Goal: Task Accomplishment & Management: Use online tool/utility

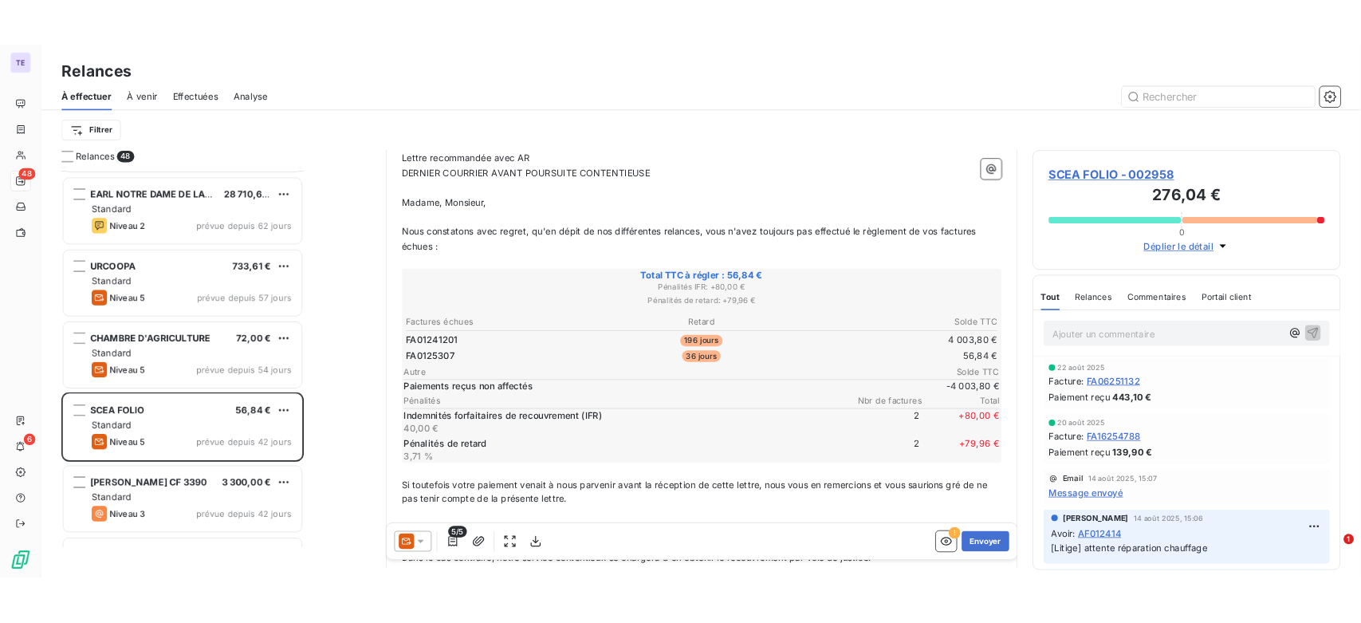
scroll to position [13, 14]
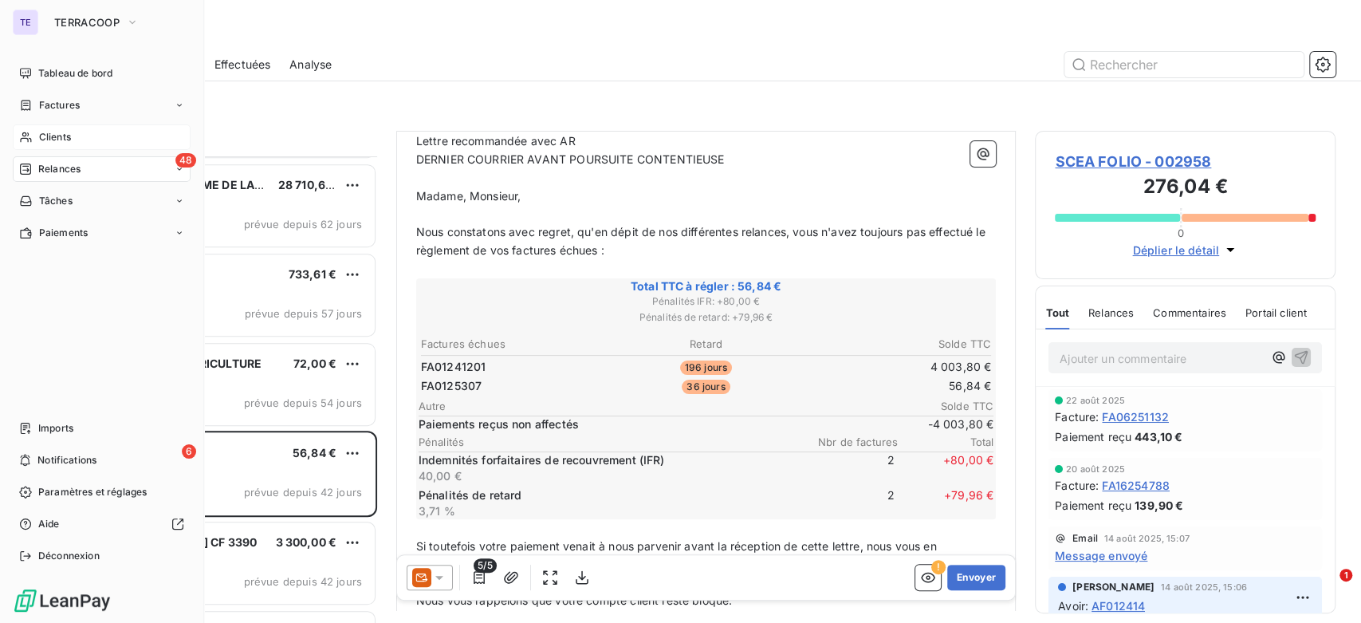
click at [35, 135] on div "Clients" at bounding box center [102, 137] width 178 height 26
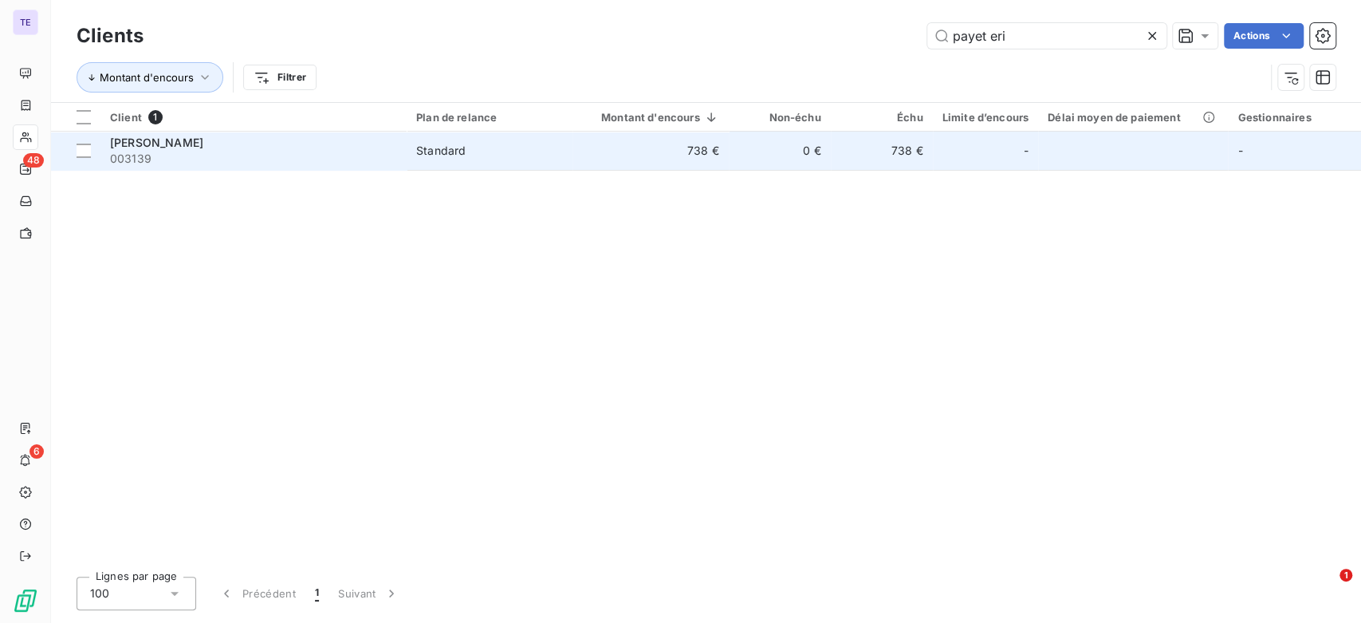
type input "payet eri"
click at [523, 156] on span "Standard" at bounding box center [489, 151] width 147 height 16
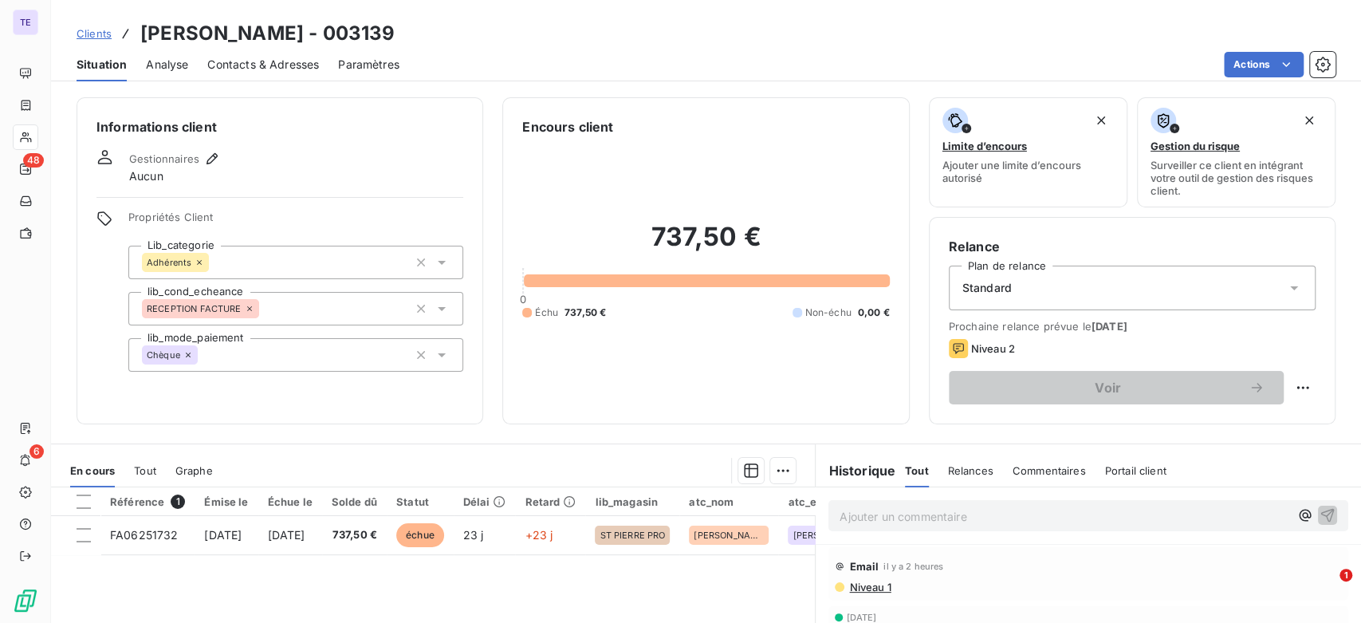
click at [286, 76] on div "Contacts & Adresses" at bounding box center [263, 64] width 112 height 33
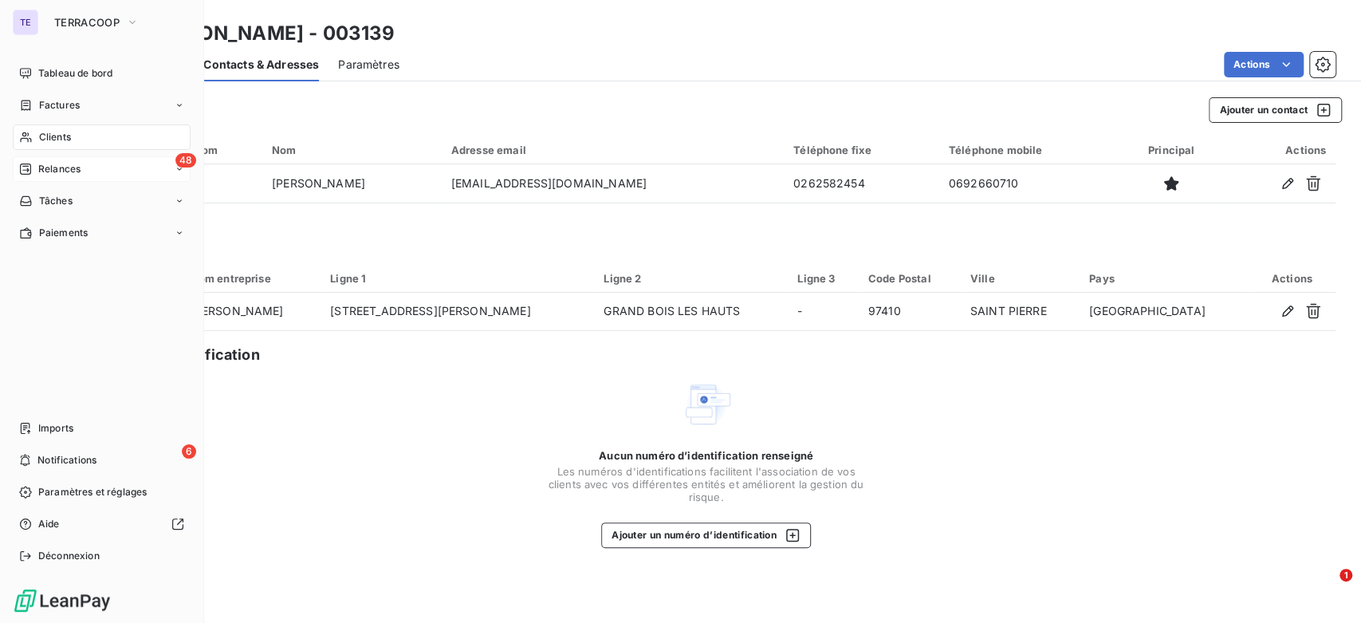
click at [41, 170] on span "Relances" at bounding box center [59, 169] width 42 height 14
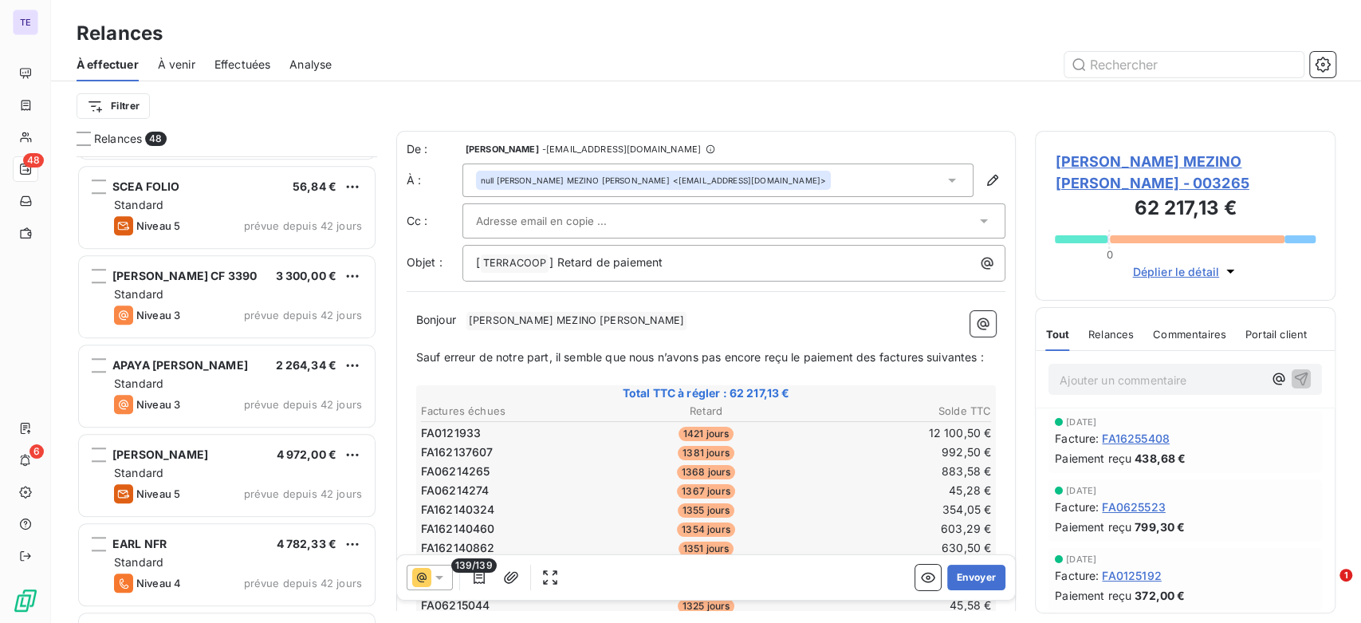
scroll to position [887, 0]
click at [256, 286] on div "Standard" at bounding box center [238, 294] width 248 height 16
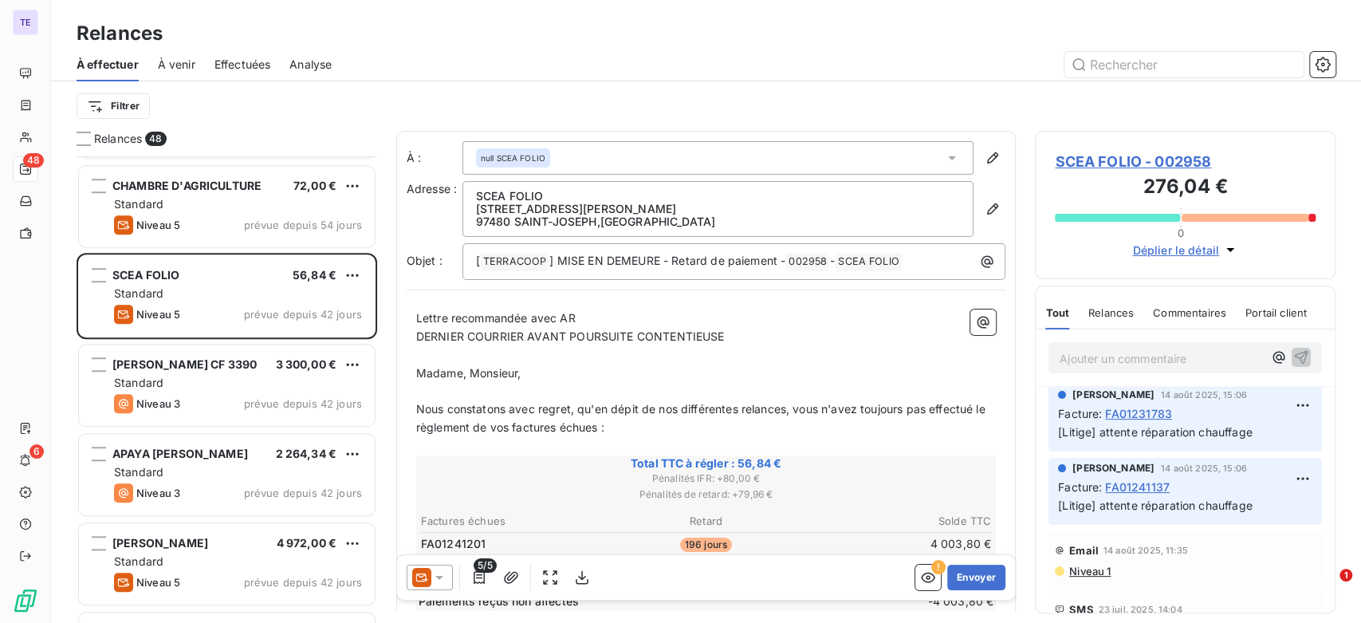
scroll to position [354, 0]
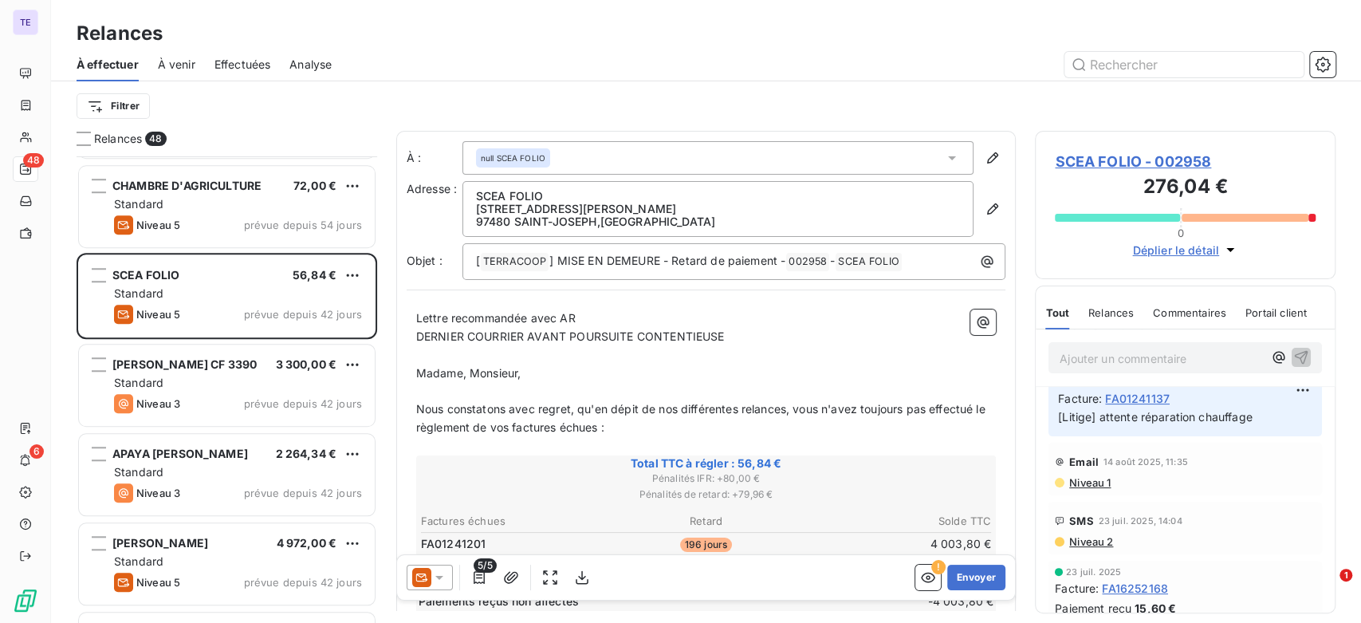
click at [1085, 479] on span "Niveau 1" at bounding box center [1089, 482] width 43 height 13
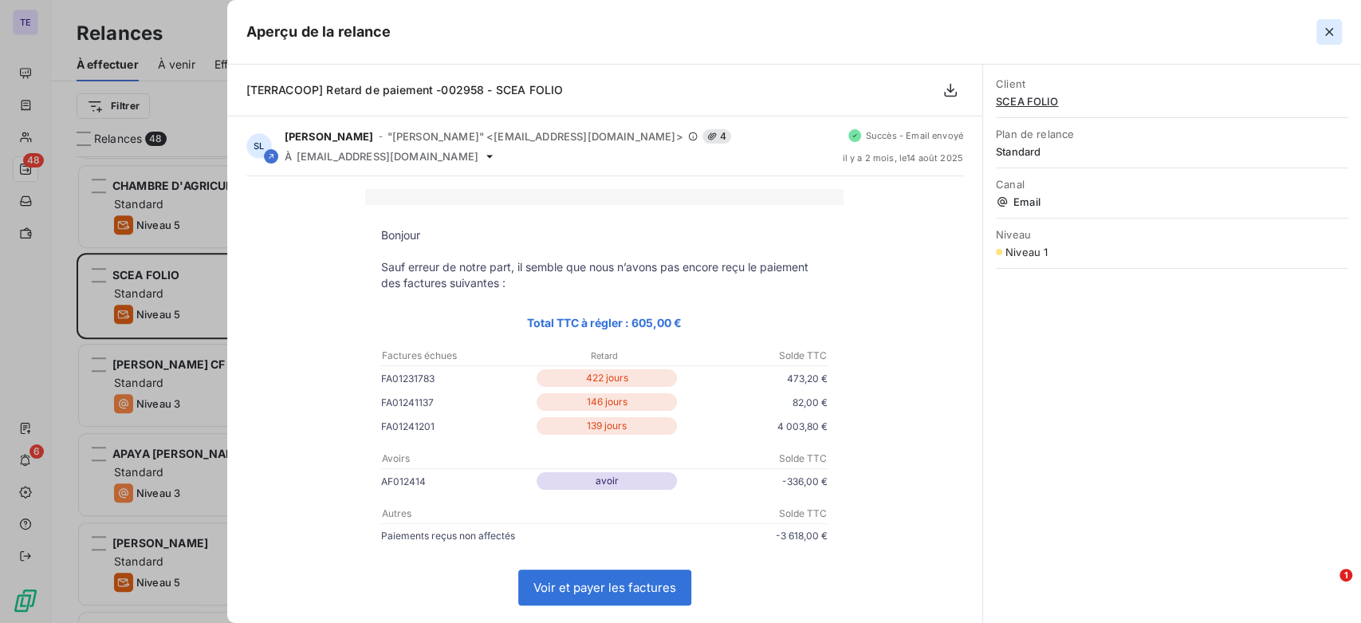
click at [1328, 27] on icon "button" at bounding box center [1329, 32] width 16 height 16
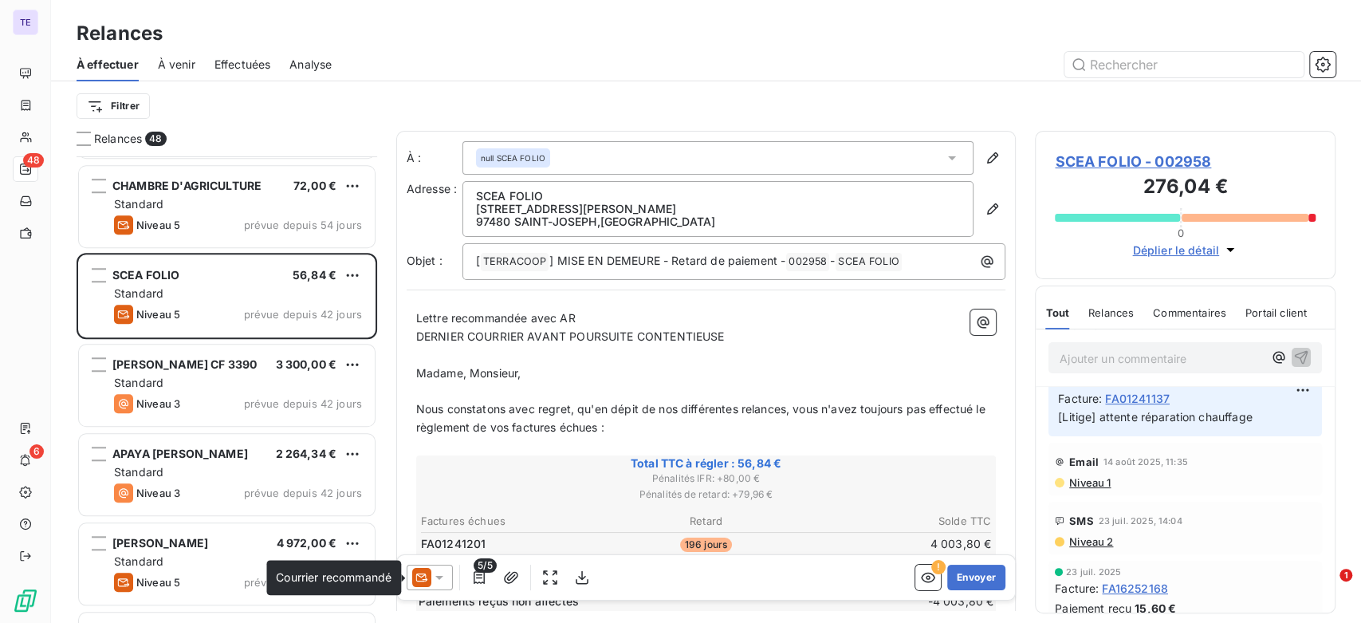
click at [432, 569] on div at bounding box center [430, 578] width 46 height 26
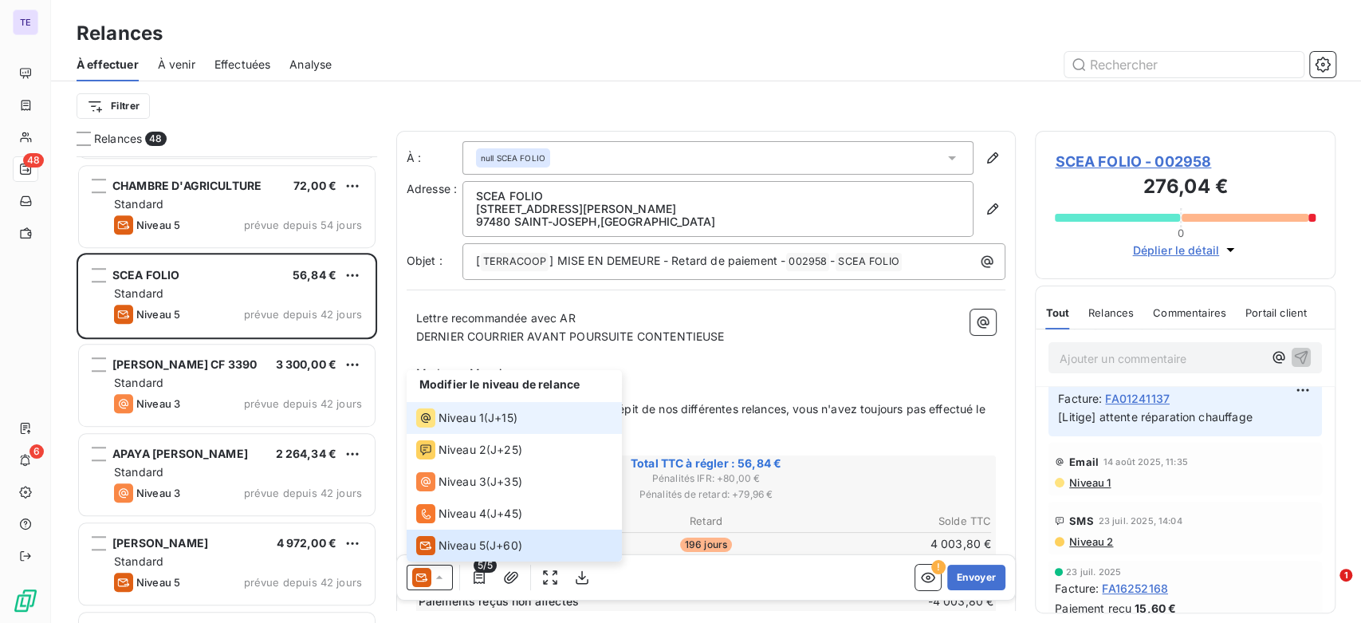
click at [495, 415] on span "J+15 )" at bounding box center [503, 418] width 30 height 16
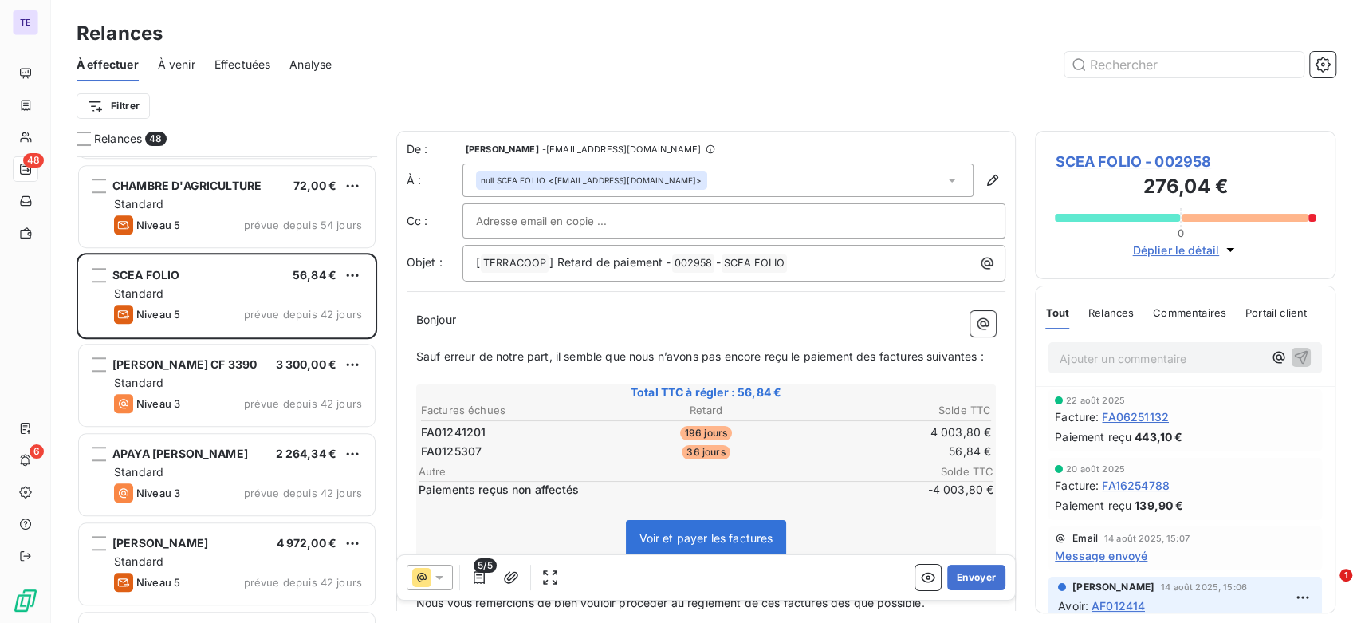
click at [1119, 317] on span "Relances" at bounding box center [1111, 312] width 45 height 13
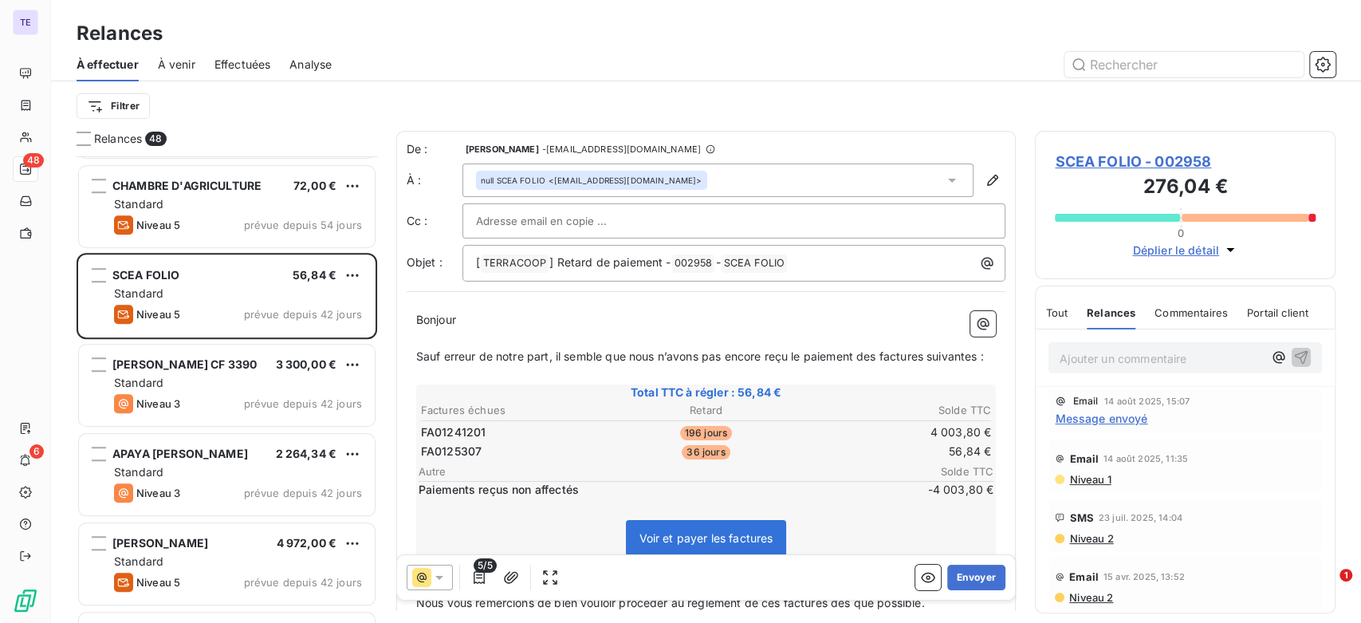
click at [1065, 309] on span "Tout" at bounding box center [1057, 312] width 22 height 13
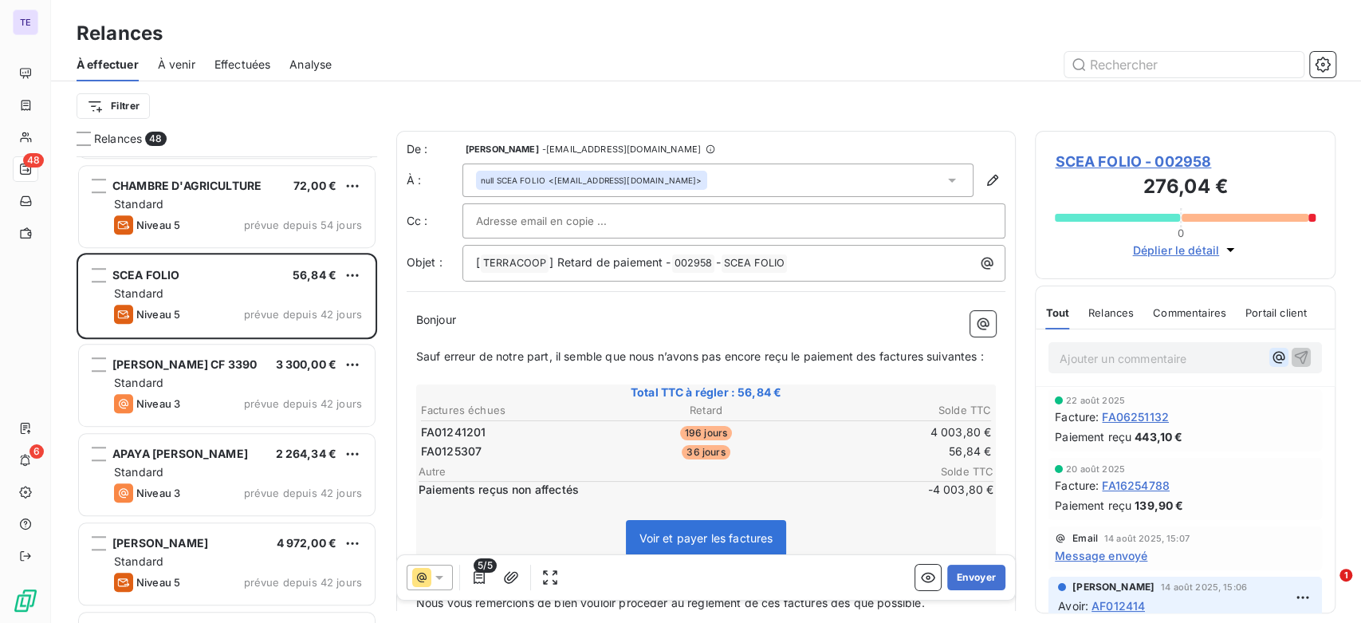
click at [1271, 359] on icon "button" at bounding box center [1279, 357] width 16 height 16
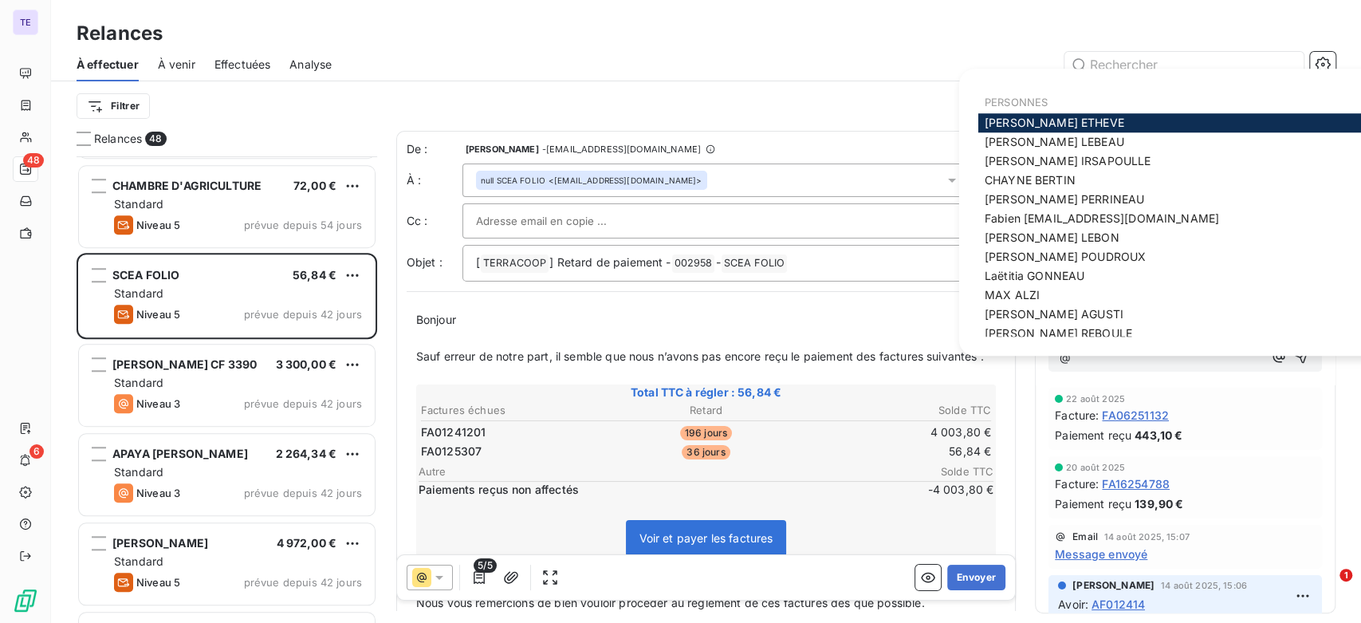
click at [1079, 116] on div "[PERSON_NAME]" at bounding box center [1271, 122] width 585 height 19
click at [1063, 127] on span "[PERSON_NAME]" at bounding box center [1055, 123] width 140 height 14
click at [1063, 127] on div "Filtrer" at bounding box center [706, 105] width 1259 height 49
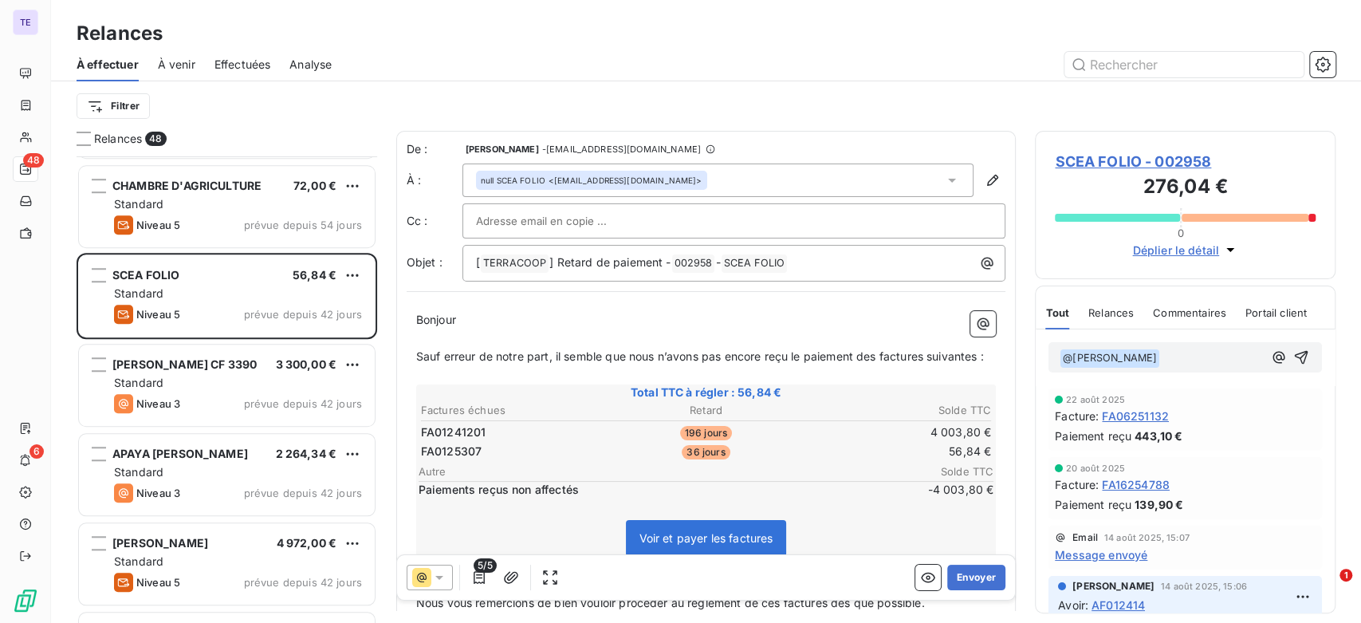
click at [1191, 349] on p "﻿ @ [PERSON_NAME] ﻿ ﻿" at bounding box center [1161, 358] width 203 height 19
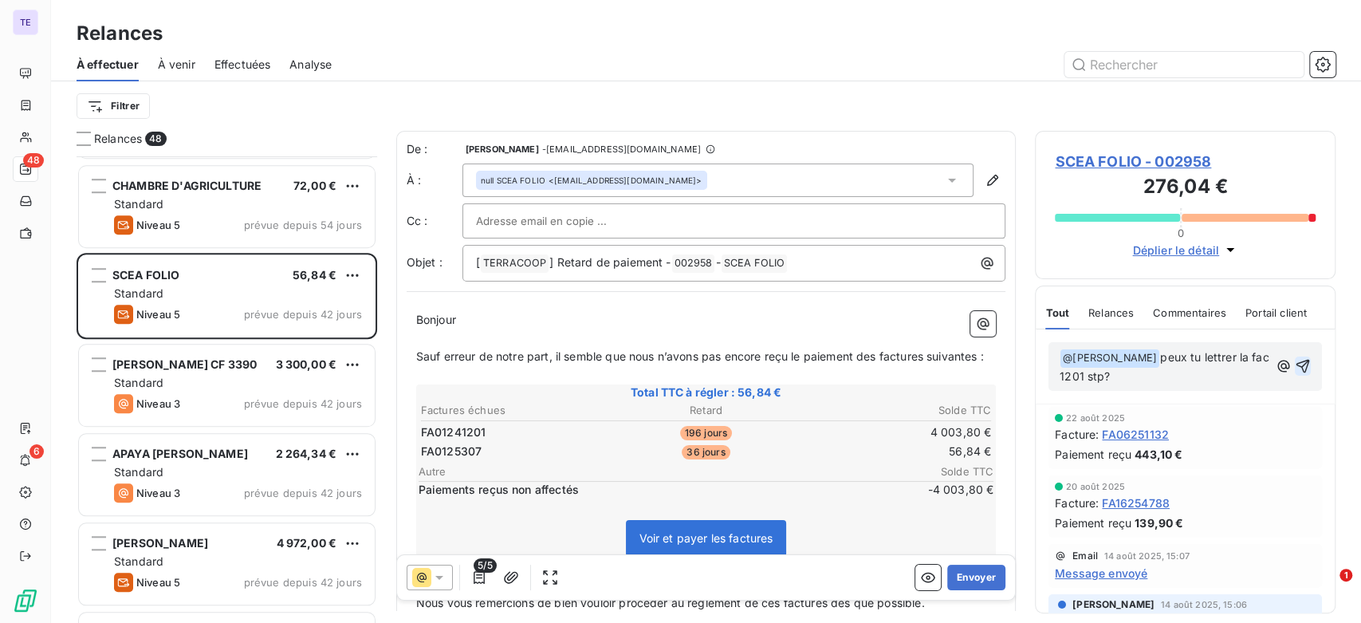
click at [1297, 365] on icon "button" at bounding box center [1304, 367] width 14 height 14
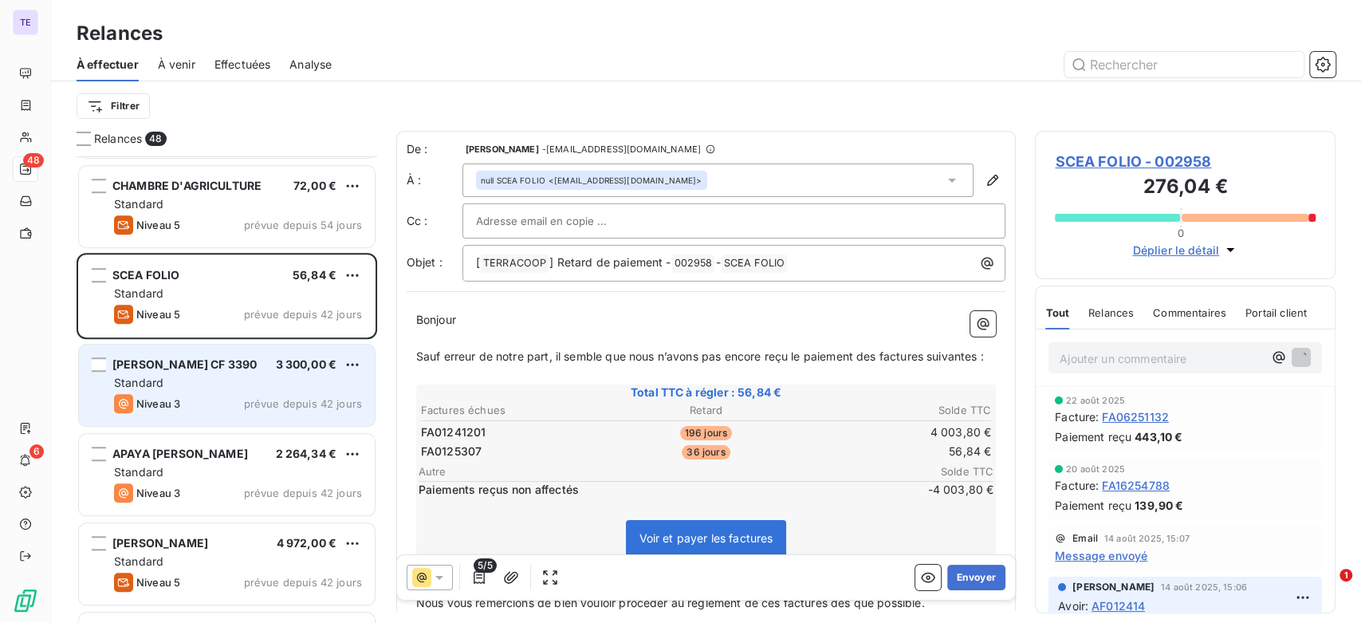
click at [212, 404] on div "Niveau 3 prévue depuis 42 jours" at bounding box center [238, 403] width 248 height 19
